Goal: Transaction & Acquisition: Book appointment/travel/reservation

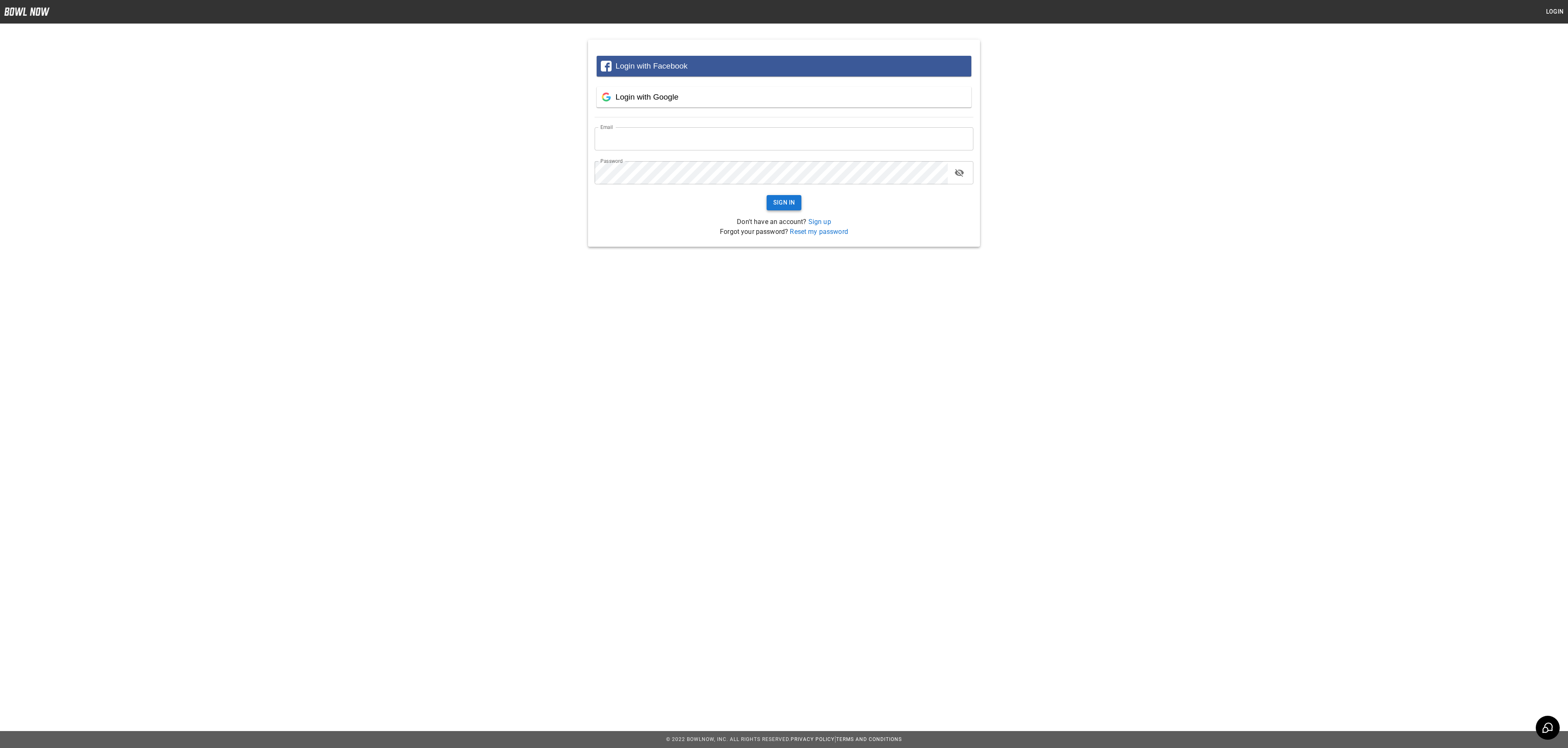
type input "**********"
click at [784, 203] on button "Sign In" at bounding box center [784, 202] width 35 height 15
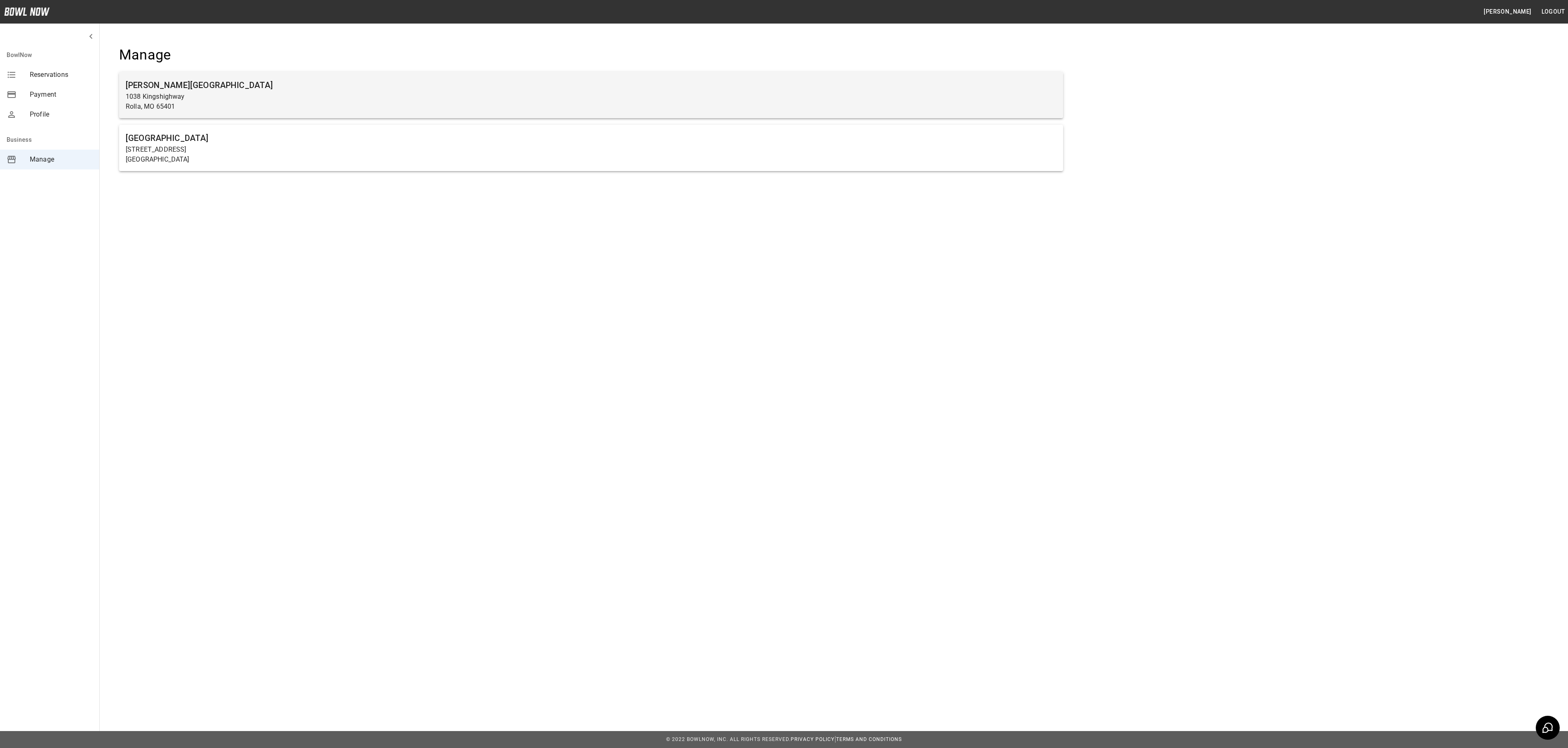
click at [309, 85] on h6 "[PERSON_NAME][GEOGRAPHIC_DATA]" at bounding box center [591, 85] width 931 height 13
